Goal: Check status: Check status

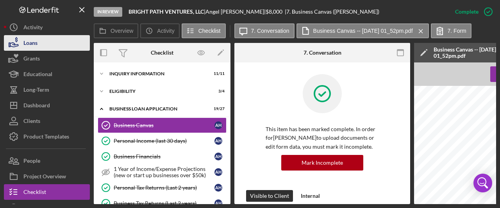
click at [34, 42] on div "Loans" at bounding box center [30, 44] width 14 height 18
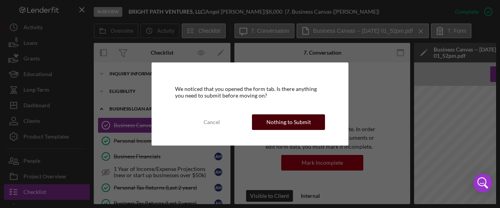
click at [296, 126] on div "Nothing to Submit" at bounding box center [289, 123] width 45 height 16
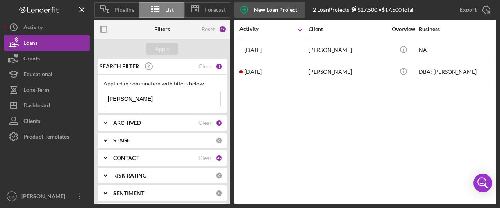
click at [260, 8] on div "New Loan Project" at bounding box center [275, 10] width 43 height 16
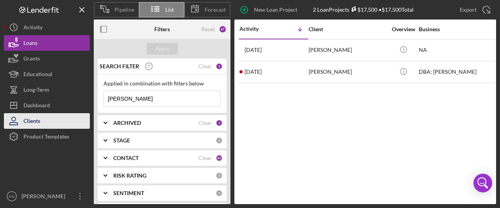
click at [29, 120] on div "Clients" at bounding box center [31, 122] width 17 height 18
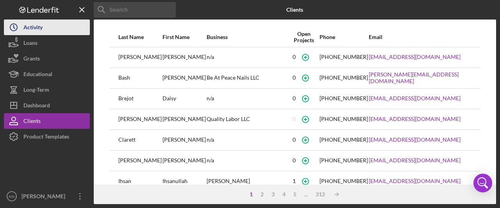
click at [42, 30] on div "Activity" at bounding box center [32, 29] width 19 height 18
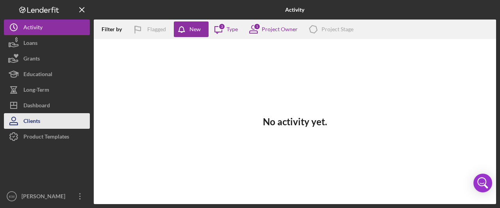
click at [36, 123] on div "Clients" at bounding box center [31, 122] width 17 height 18
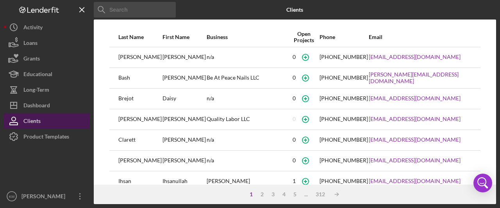
click at [37, 122] on div "Clients" at bounding box center [31, 122] width 17 height 18
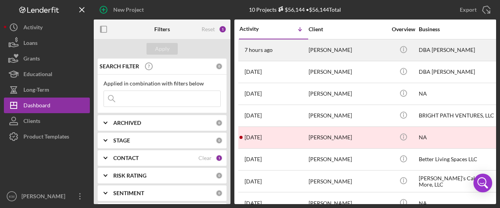
click at [326, 50] on div "[PERSON_NAME]" at bounding box center [348, 50] width 78 height 21
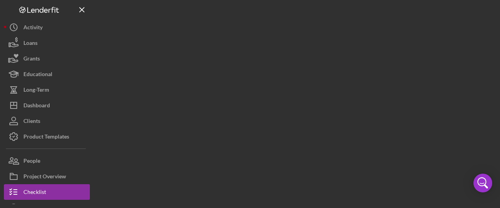
click at [326, 50] on div at bounding box center [295, 102] width 403 height 204
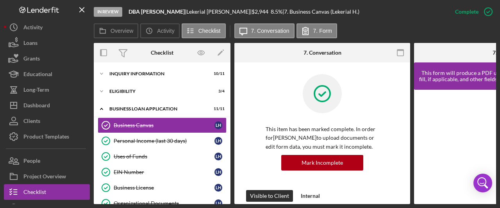
click at [347, 18] on div "In Review DBA Lekerial Hicks | Lekerial Hicks | $2,944 $2,944 8.5 % | 7. Busine…" at bounding box center [271, 11] width 354 height 23
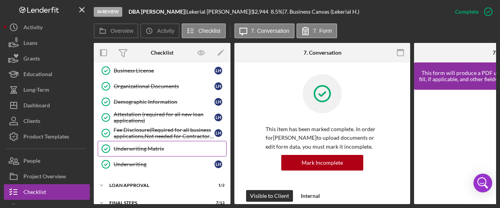
scroll to position [145, 0]
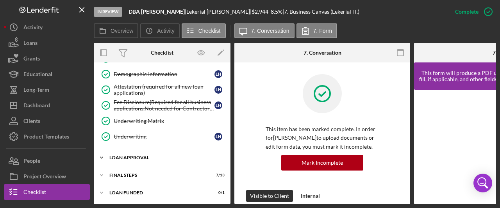
click at [102, 153] on icon "Icon/Expander" at bounding box center [102, 158] width 16 height 16
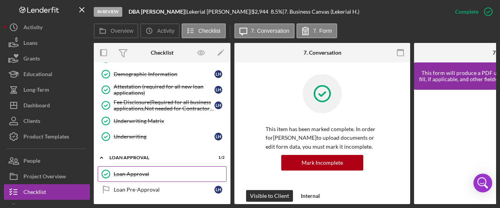
scroll to position [180, 0]
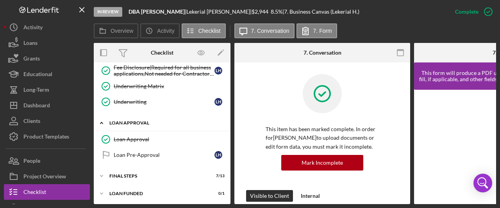
click at [104, 120] on icon "Icon/Expander" at bounding box center [102, 123] width 16 height 16
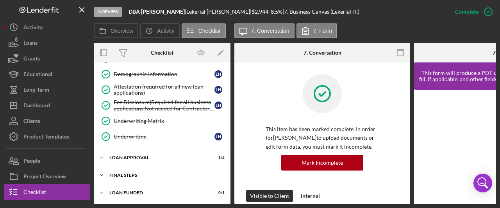
click at [104, 172] on icon "Icon/Expander" at bounding box center [102, 176] width 16 height 16
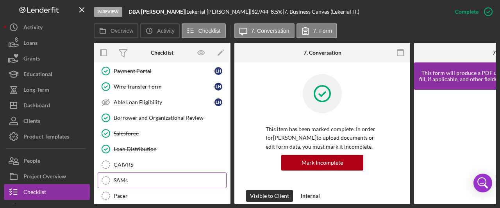
scroll to position [336, 0]
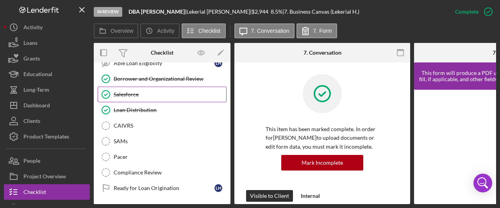
click at [124, 91] on div "Salesforce" at bounding box center [170, 94] width 113 height 6
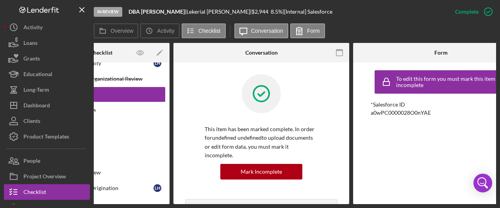
scroll to position [0, 62]
